Goal: Information Seeking & Learning: Learn about a topic

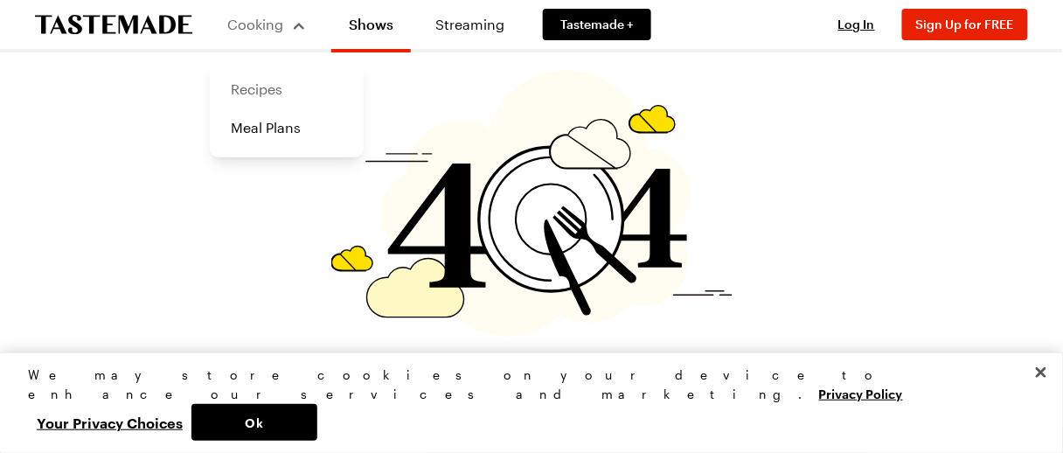
click at [265, 84] on link "Recipes" at bounding box center [286, 89] width 133 height 38
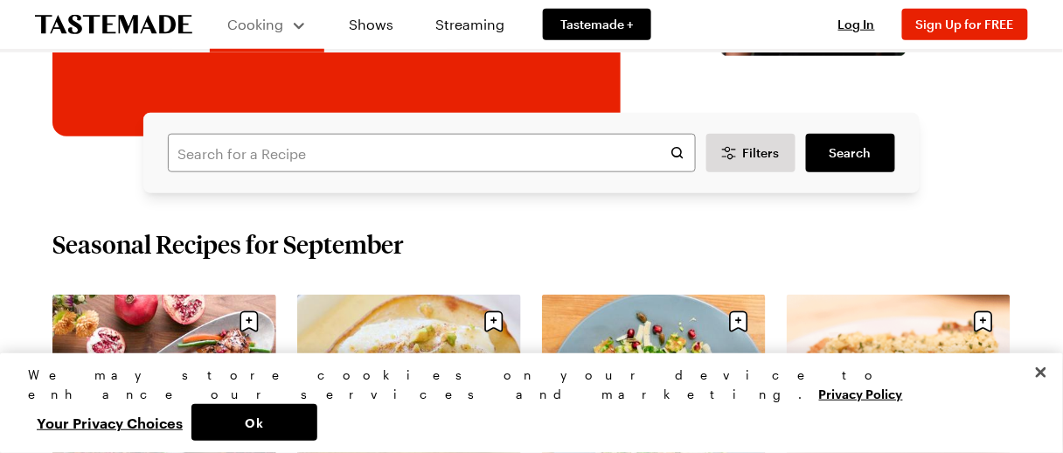
scroll to position [437, 0]
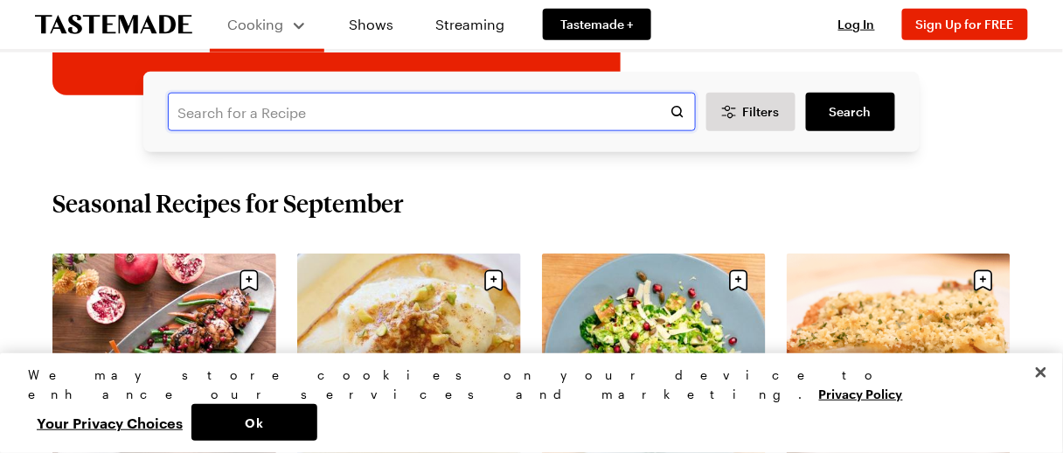
click at [386, 117] on input "text" at bounding box center [432, 112] width 528 height 38
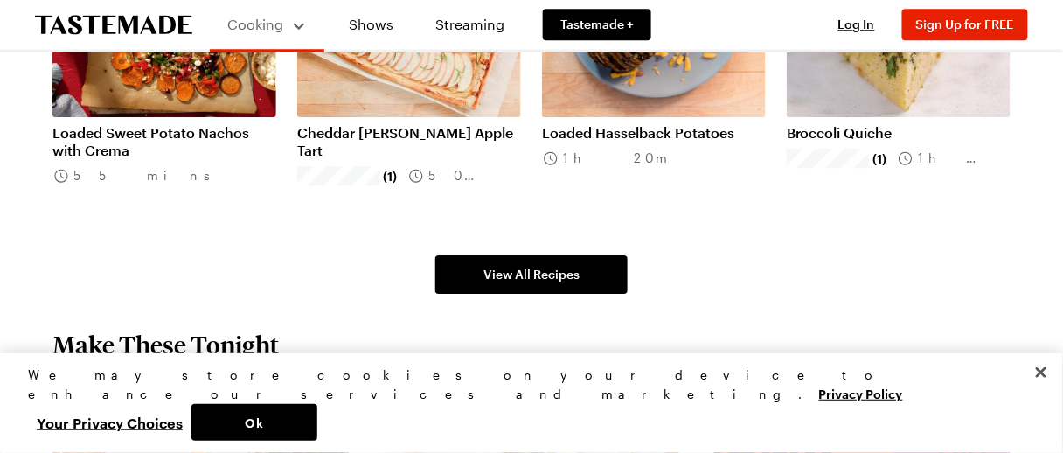
scroll to position [1165, 0]
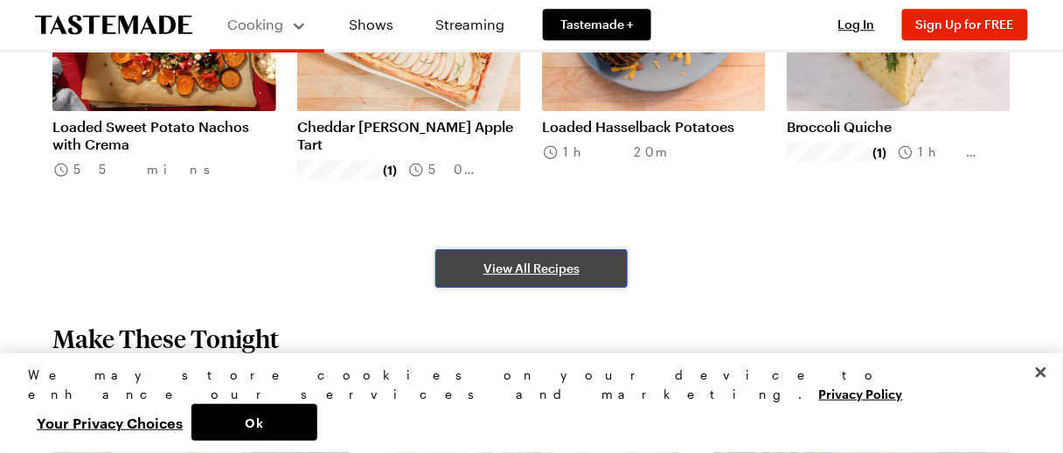
click at [495, 264] on span "View All Recipes" at bounding box center [531, 268] width 96 height 17
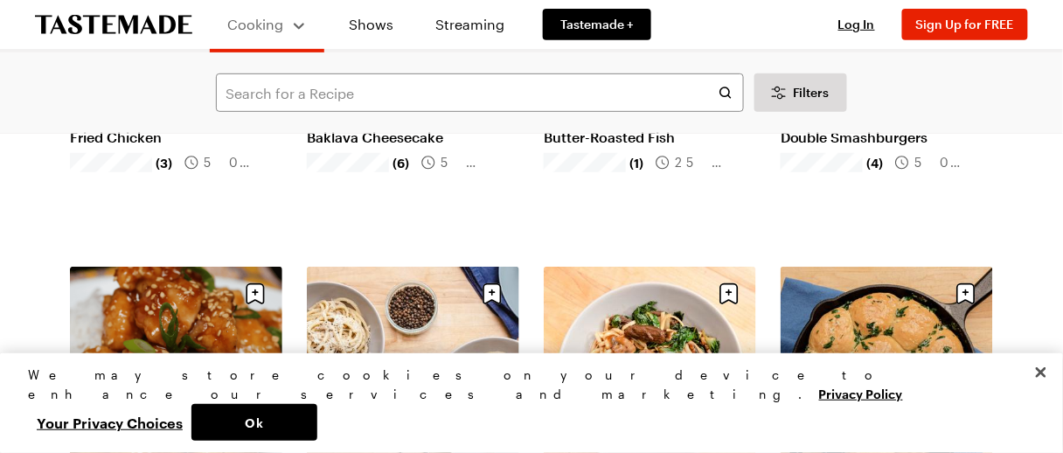
scroll to position [1894, 0]
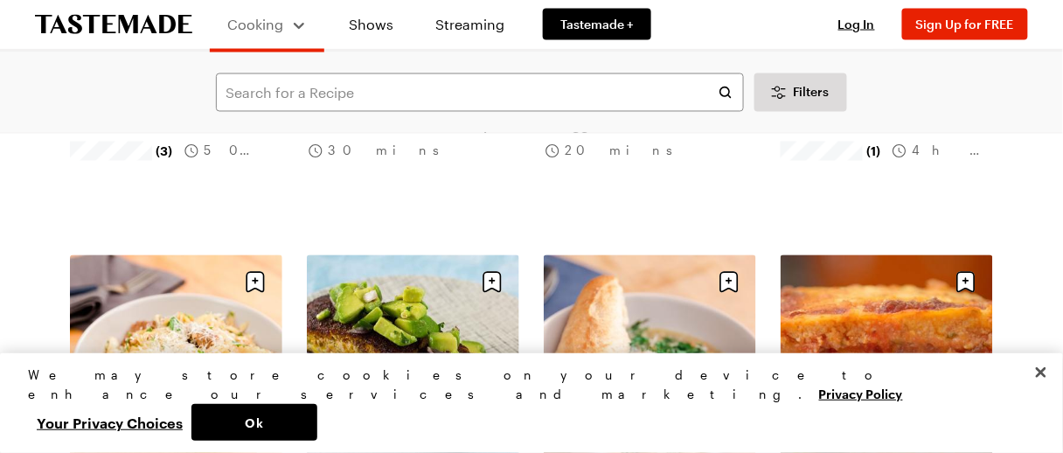
scroll to position [4080, 0]
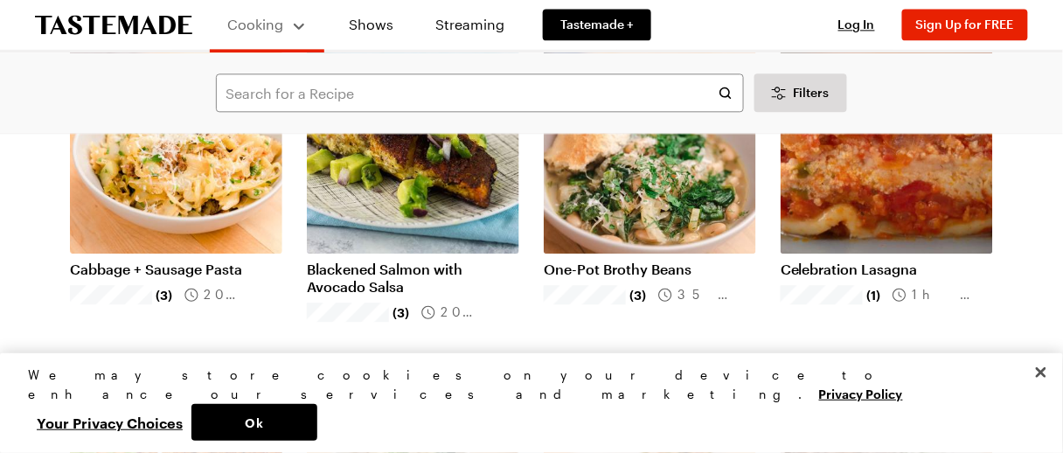
scroll to position [4080, 0]
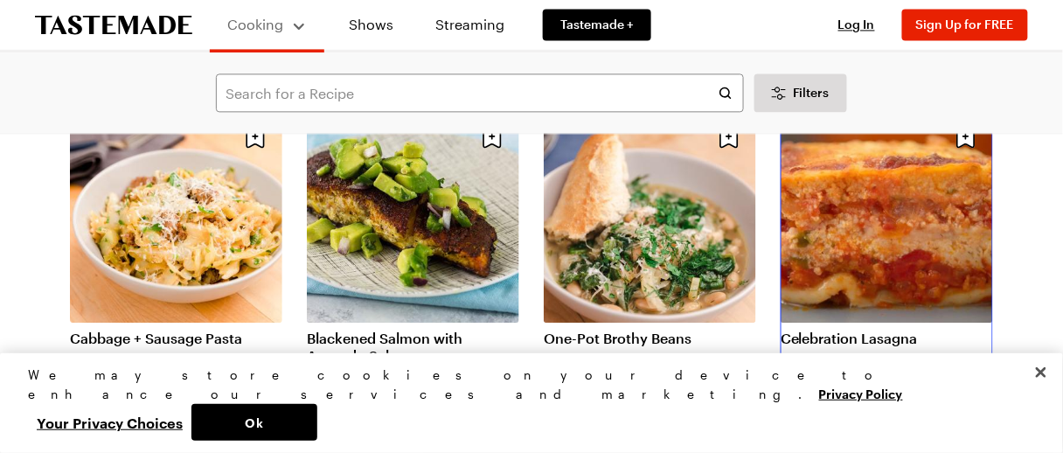
click at [859, 330] on link "Celebration Lasagna" at bounding box center [887, 338] width 212 height 17
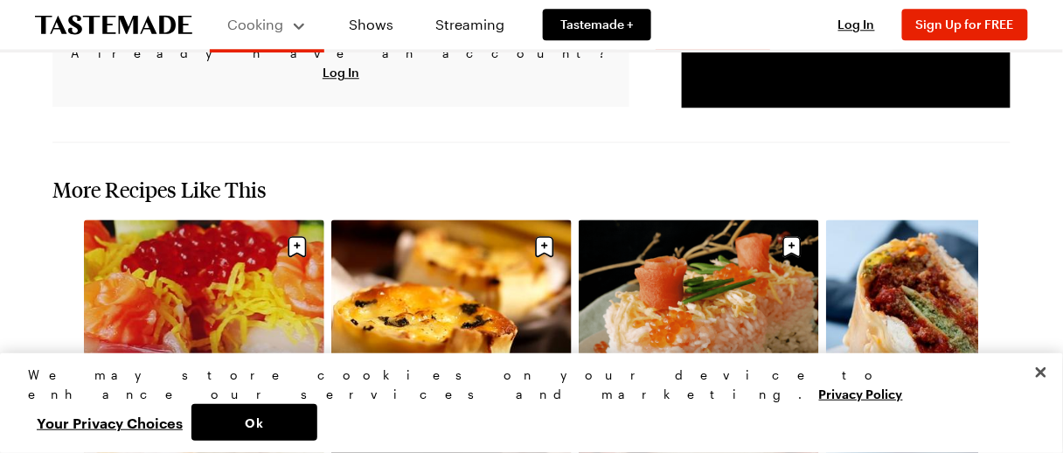
scroll to position [2768, 0]
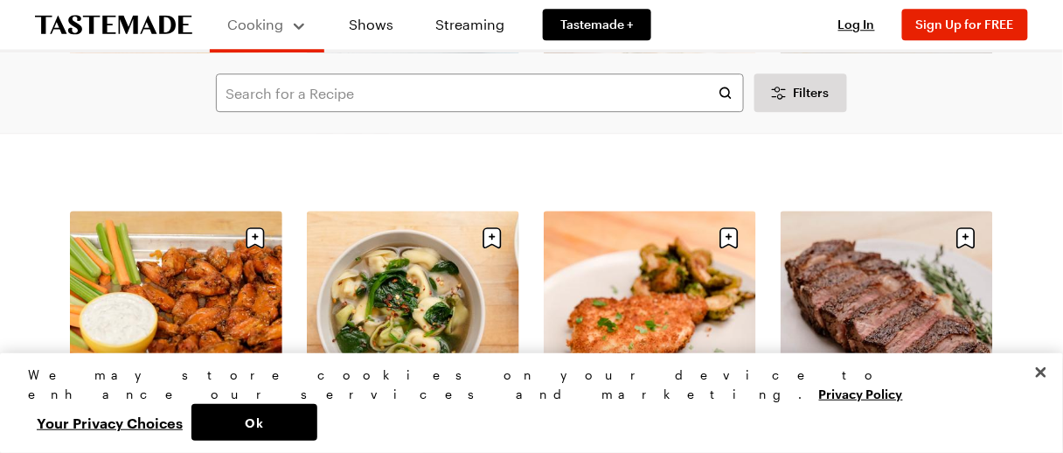
scroll to position [4372, 0]
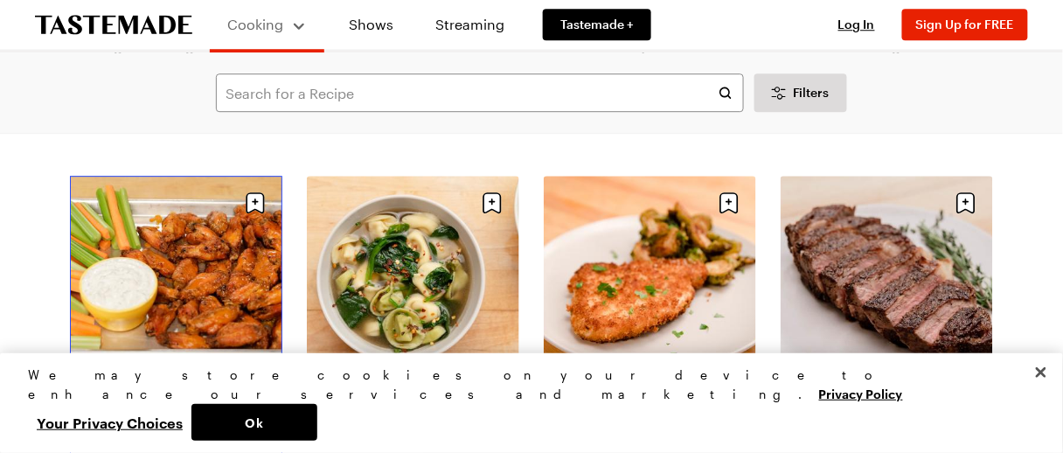
click at [215, 395] on link "Game Day Chicken Wings" at bounding box center [176, 403] width 212 height 17
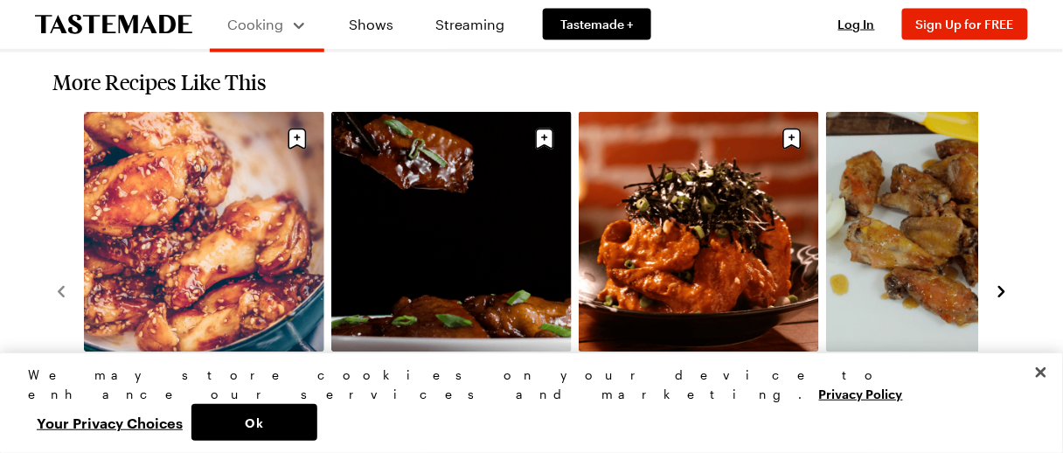
scroll to position [2331, 0]
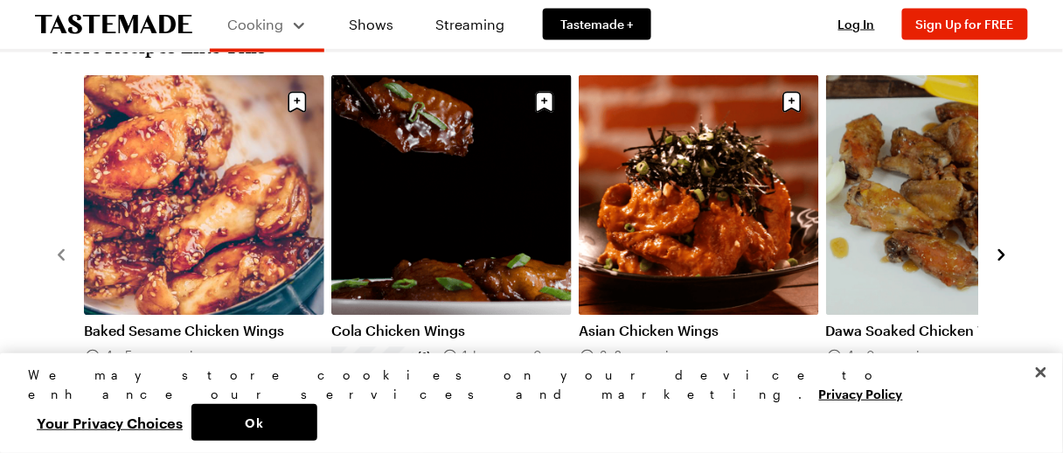
click at [888, 323] on link "Dawa Soaked Chicken Wings" at bounding box center [946, 331] width 240 height 17
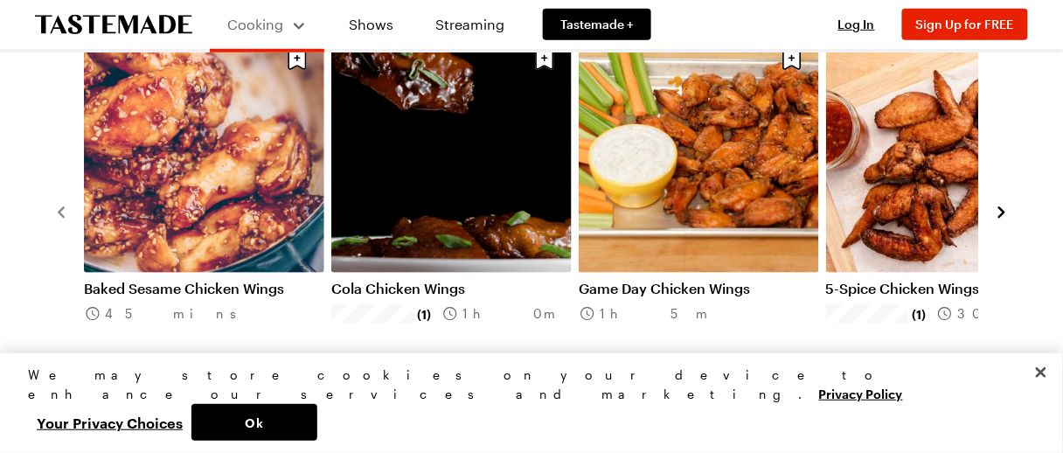
scroll to position [1749, 0]
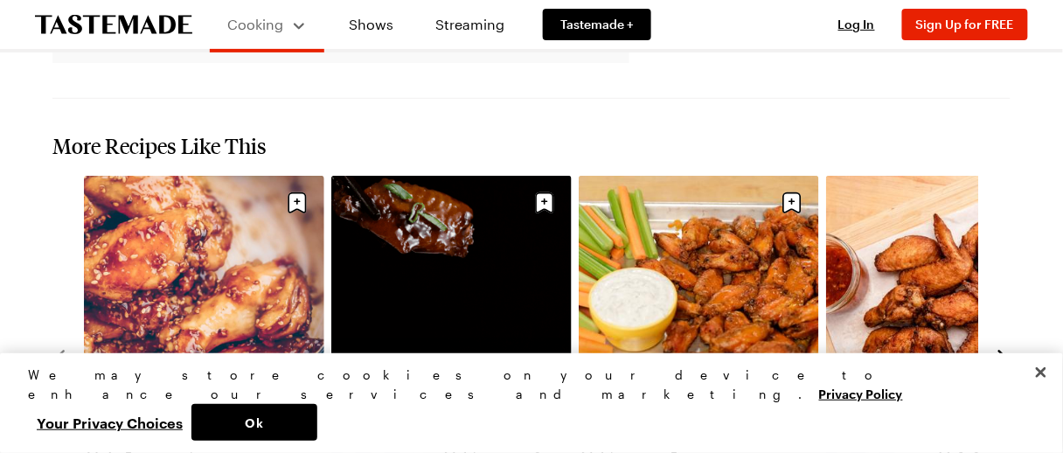
click at [1002, 351] on icon "navigate to next item" at bounding box center [1001, 356] width 7 height 11
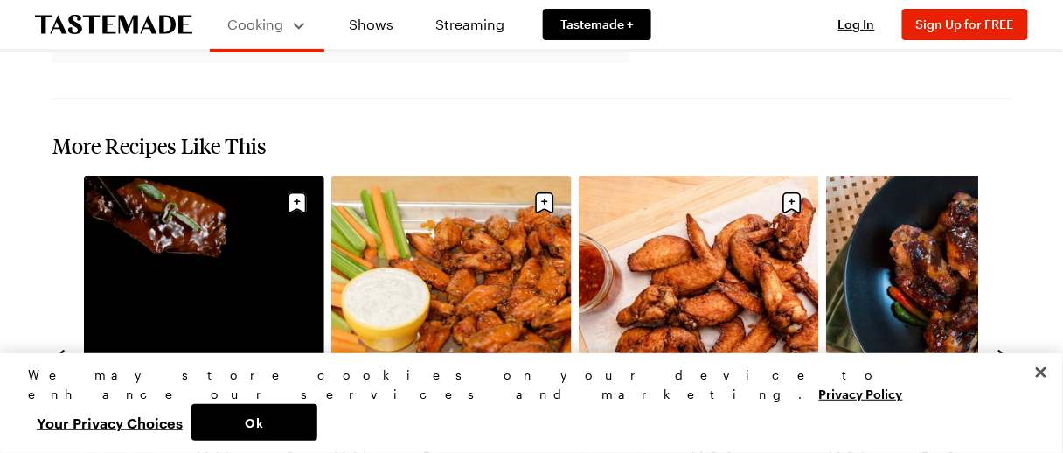
click at [1002, 351] on icon "navigate to next item" at bounding box center [1001, 356] width 7 height 11
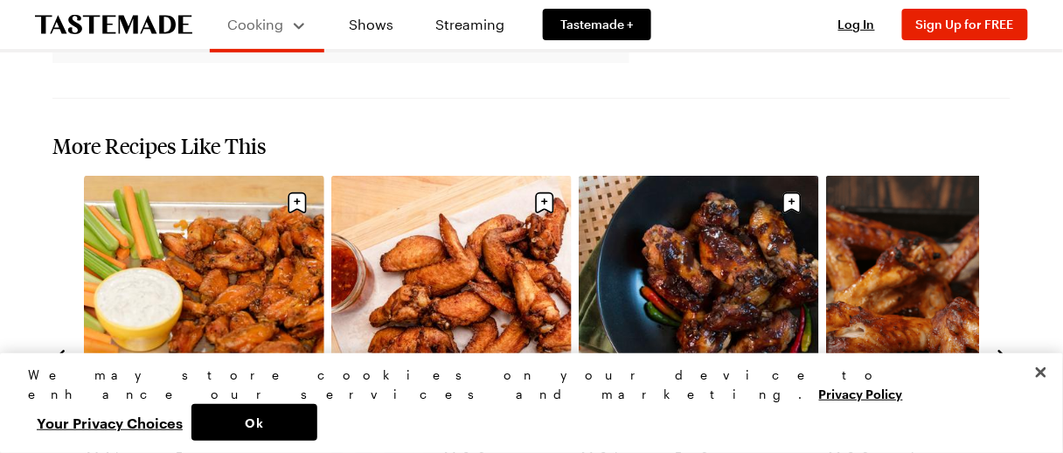
click at [1002, 351] on icon "navigate to next item" at bounding box center [1001, 356] width 7 height 11
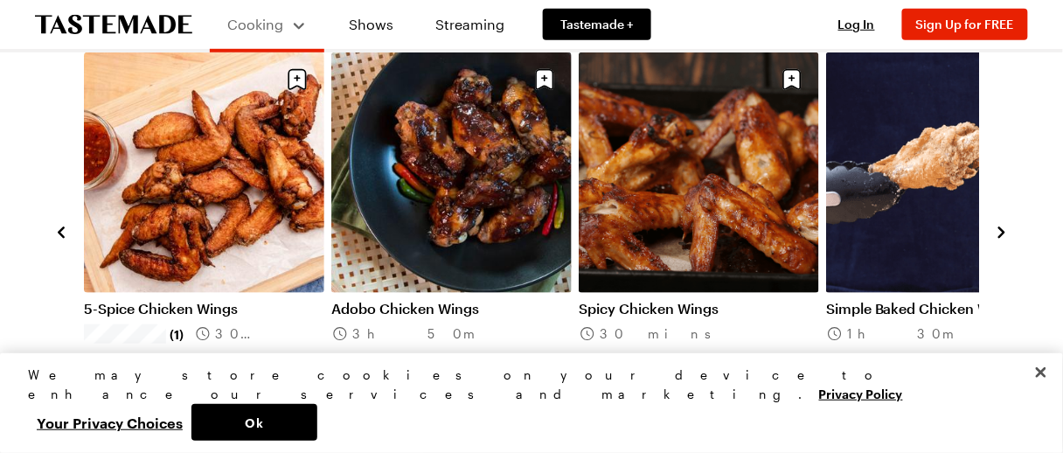
scroll to position [1894, 0]
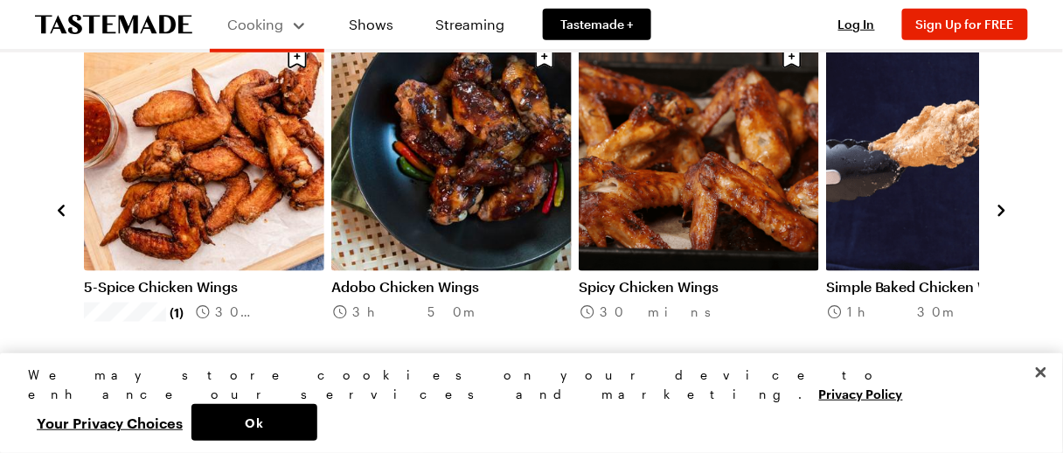
click at [1000, 205] on icon "navigate to next item" at bounding box center [1001, 210] width 7 height 11
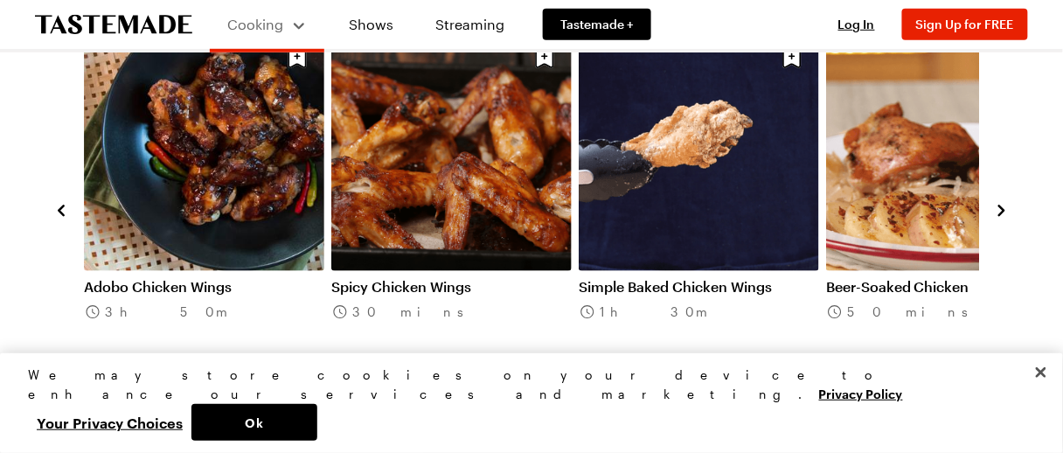
click at [1000, 205] on icon "navigate to next item" at bounding box center [1001, 210] width 7 height 11
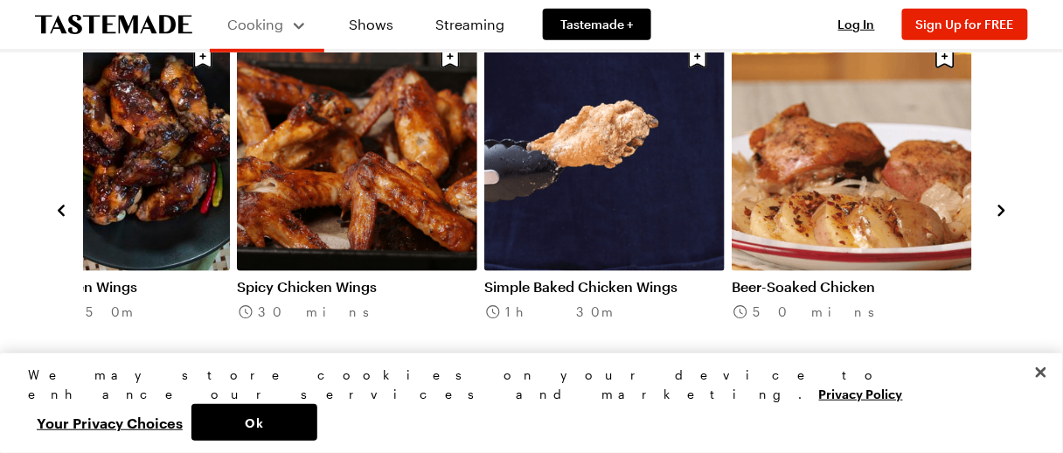
click at [1000, 205] on icon "navigate to next item" at bounding box center [1001, 210] width 7 height 11
click at [829, 278] on link "Beer-Soaked Chicken" at bounding box center [852, 286] width 240 height 17
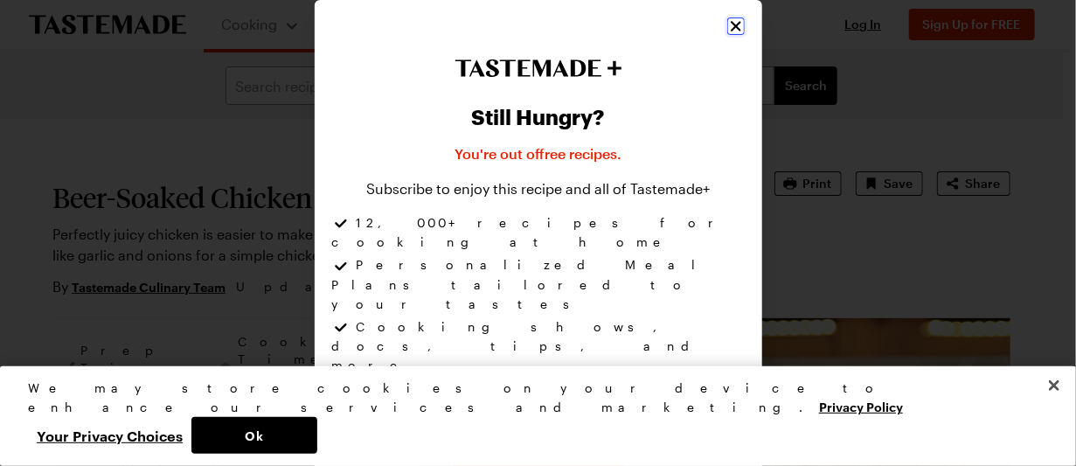
click at [727, 30] on icon "Close" at bounding box center [735, 25] width 17 height 17
